Goal: Task Accomplishment & Management: Manage account settings

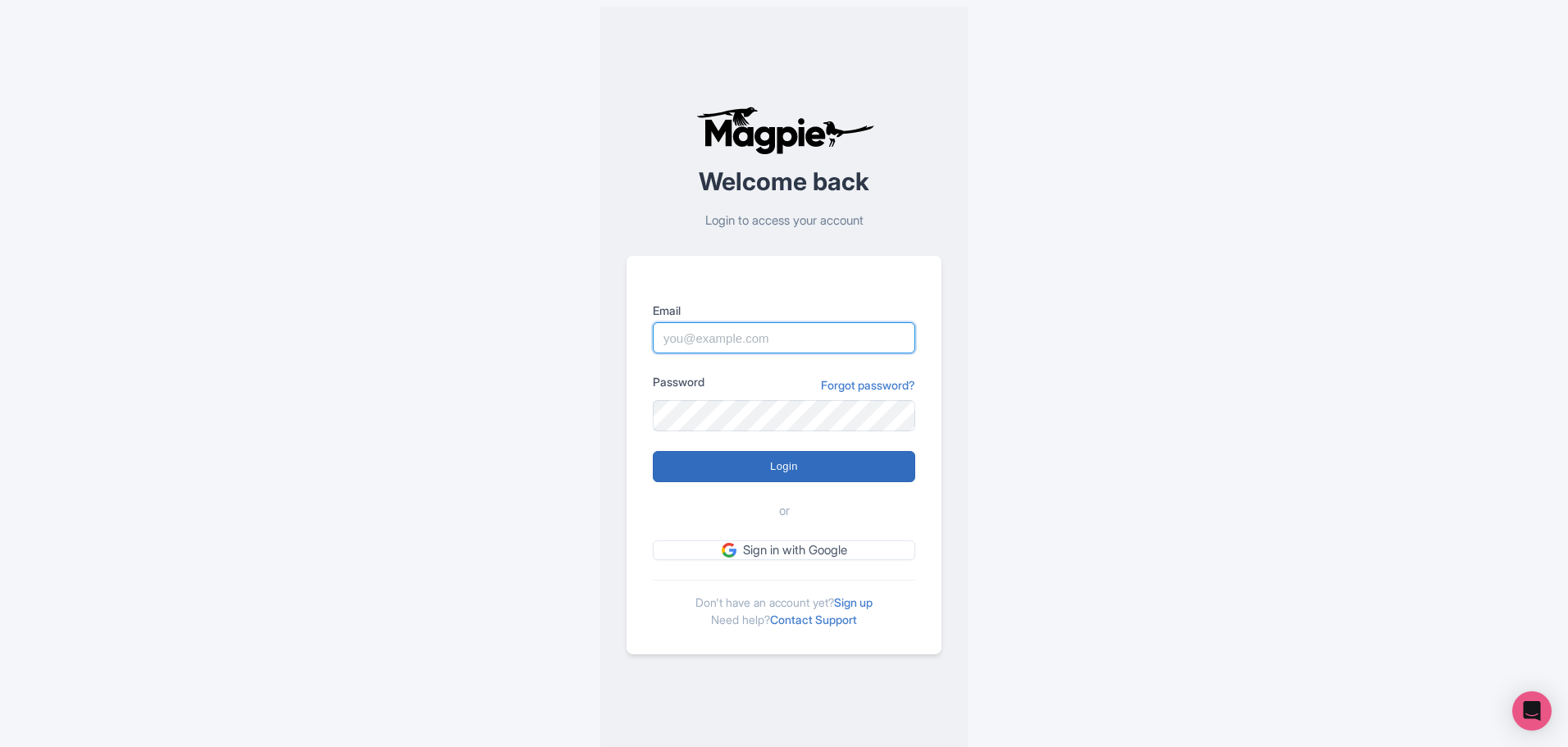
type input "[PERSON_NAME][EMAIL_ADDRESS][DOMAIN_NAME]"
click at [815, 458] on input "Login" at bounding box center [784, 467] width 262 height 31
type input "Logging in..."
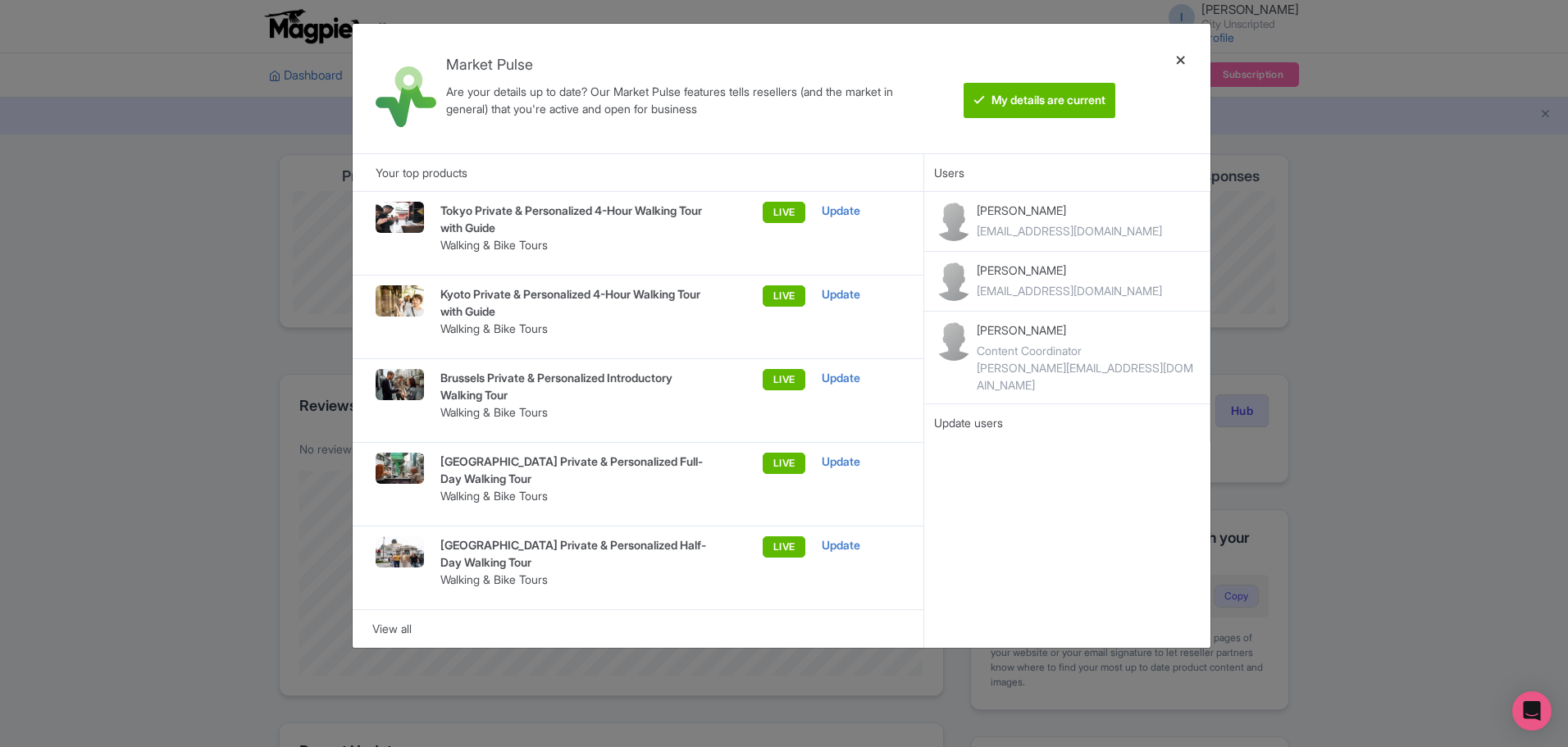
click at [1183, 58] on div at bounding box center [1181, 88] width 39 height 103
